Goal: Find specific page/section: Find specific page/section

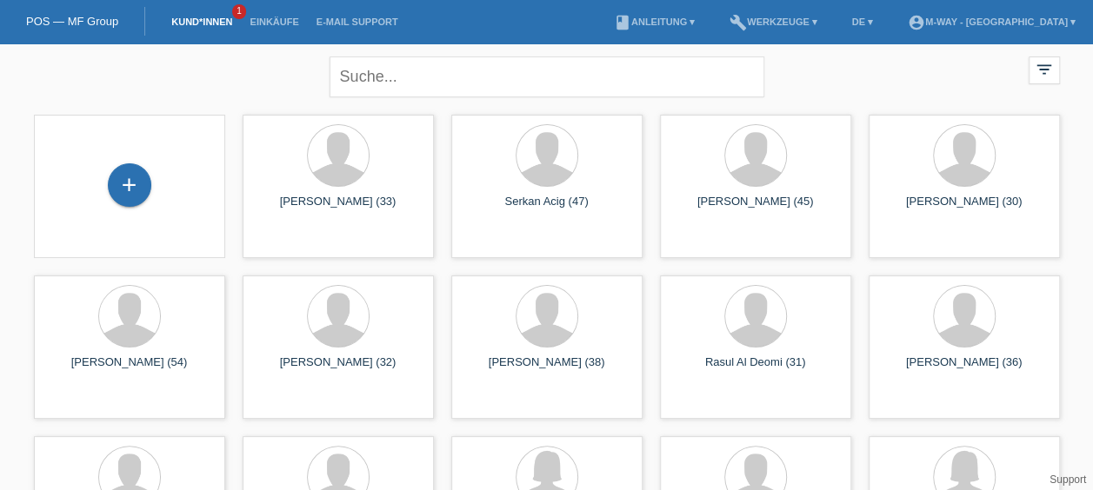
click at [212, 17] on link "Kund*innen" at bounding box center [202, 22] width 78 height 10
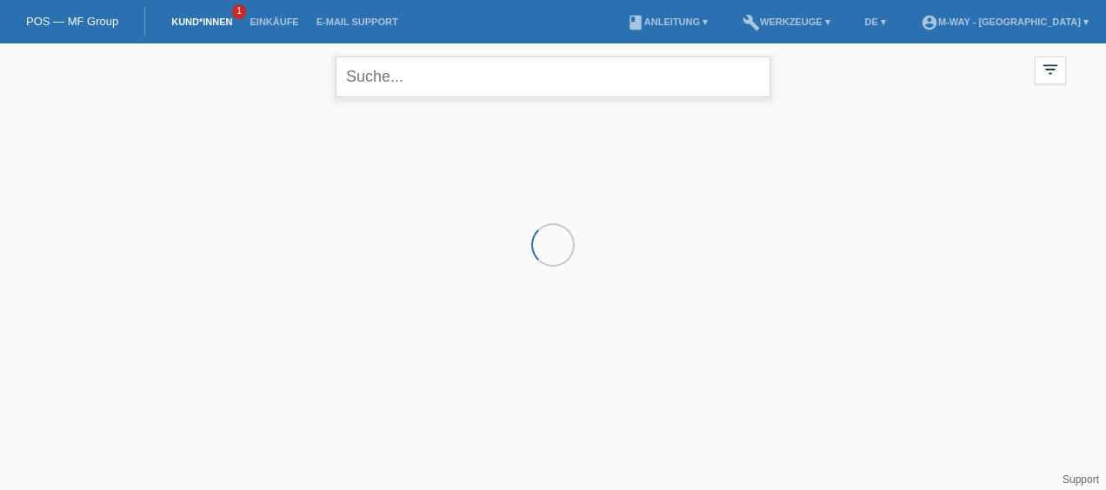
click at [367, 70] on input "text" at bounding box center [553, 77] width 435 height 41
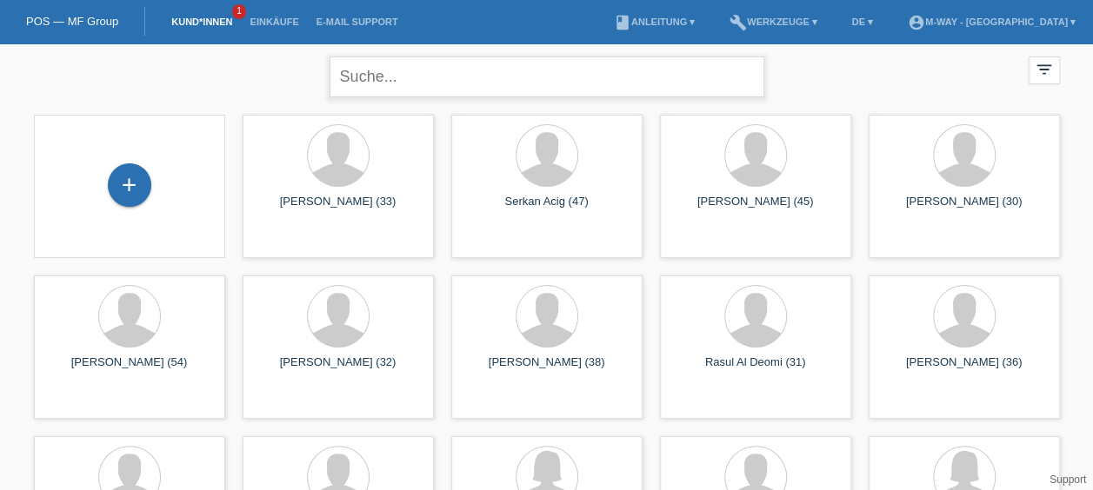
click at [495, 71] on input "text" at bounding box center [546, 77] width 435 height 41
type input "Adisa"
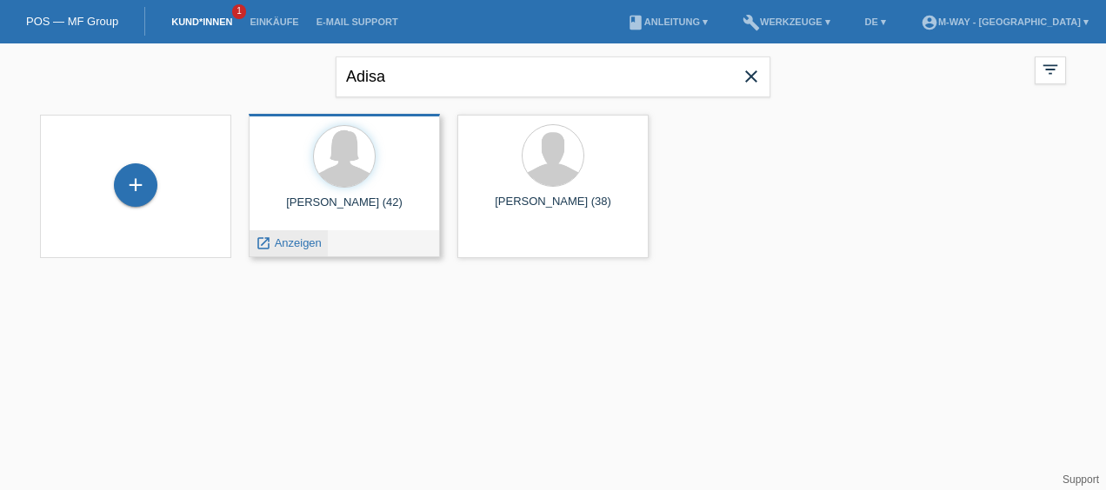
click at [282, 247] on span "Anzeigen" at bounding box center [298, 242] width 47 height 13
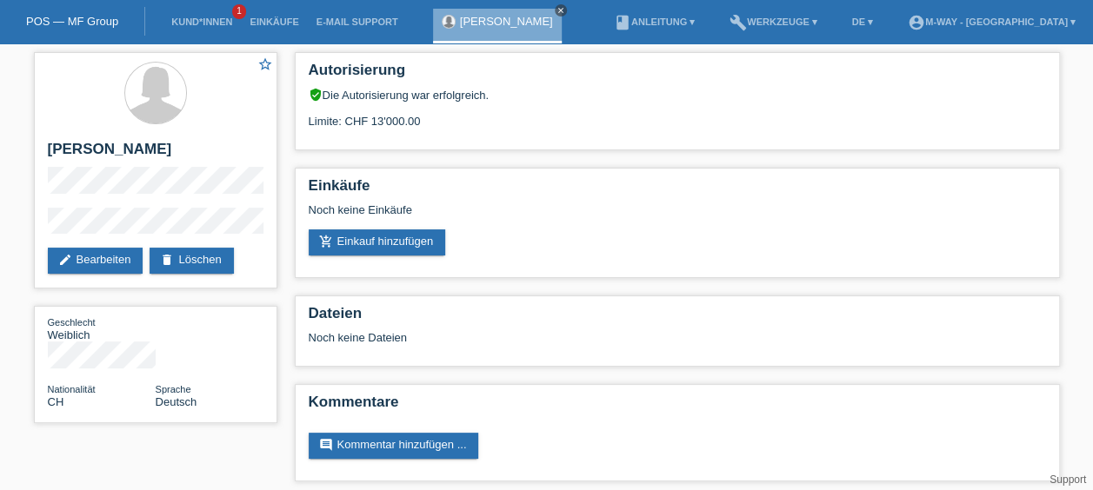
click at [556, 9] on icon "close" at bounding box center [560, 10] width 9 height 9
